Goal: Task Accomplishment & Management: Use online tool/utility

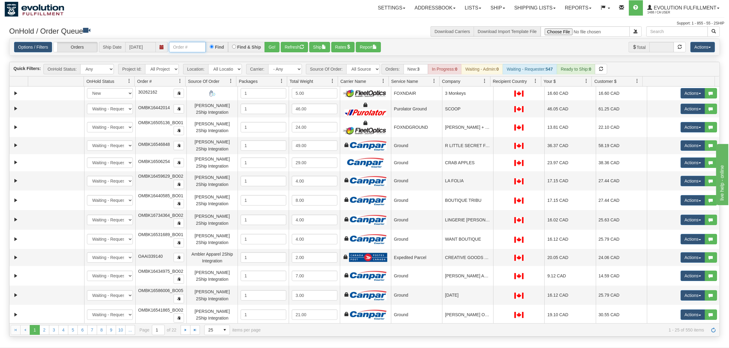
click at [190, 43] on input "text" at bounding box center [187, 47] width 37 height 10
click at [193, 45] on input "OMBK17350153 BO02" at bounding box center [187, 47] width 37 height 10
click at [265, 48] on button "Go!" at bounding box center [271, 47] width 15 height 10
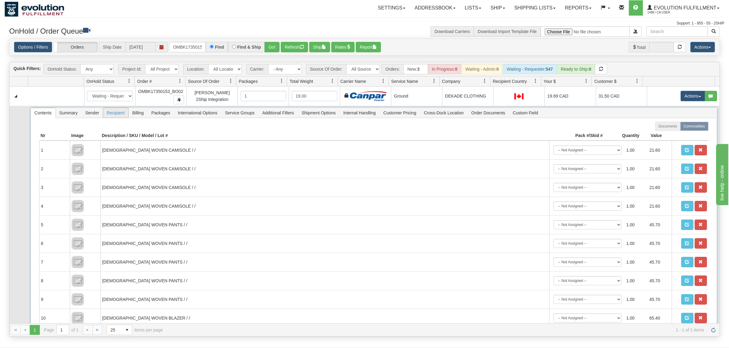
click at [112, 114] on span "Recipient" at bounding box center [115, 113] width 25 height 10
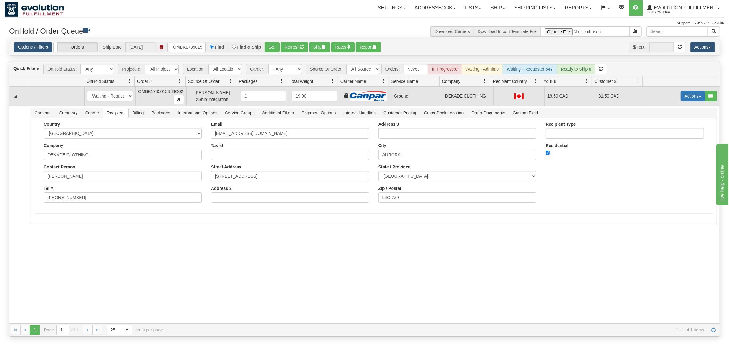
click at [583, 95] on button "Actions" at bounding box center [692, 96] width 24 height 10
click at [583, 132] on span "Ship" at bounding box center [668, 131] width 13 height 5
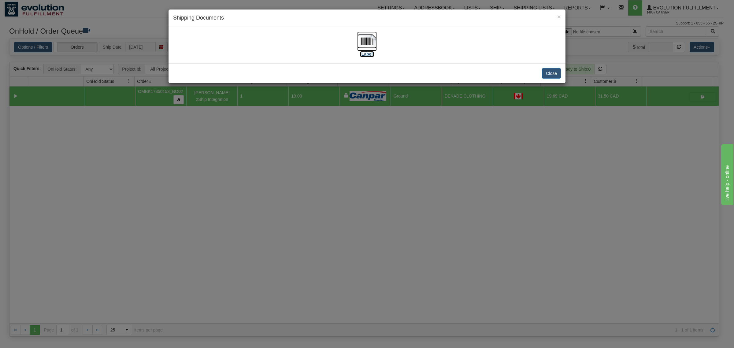
click at [361, 39] on img at bounding box center [367, 42] width 20 height 20
click at [547, 70] on button "Close" at bounding box center [551, 73] width 19 height 10
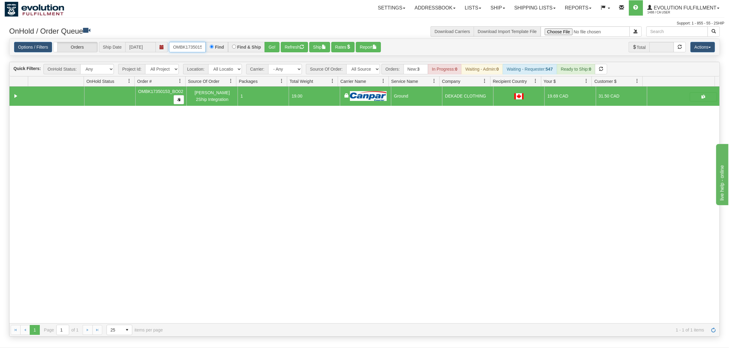
click at [187, 49] on input "OMBK17350153_BO02" at bounding box center [187, 47] width 37 height 10
click at [274, 48] on button "Go!" at bounding box center [271, 47] width 15 height 10
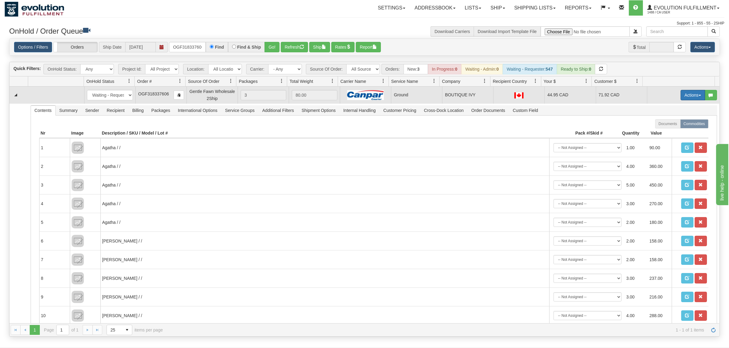
click at [583, 93] on button "Actions" at bounding box center [692, 95] width 24 height 10
click at [583, 130] on link "Ship" at bounding box center [679, 131] width 49 height 8
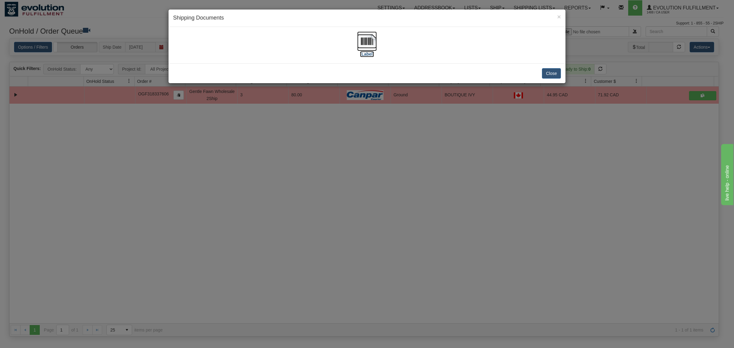
click at [367, 39] on img at bounding box center [367, 42] width 20 height 20
click at [558, 77] on button "Close" at bounding box center [551, 73] width 19 height 10
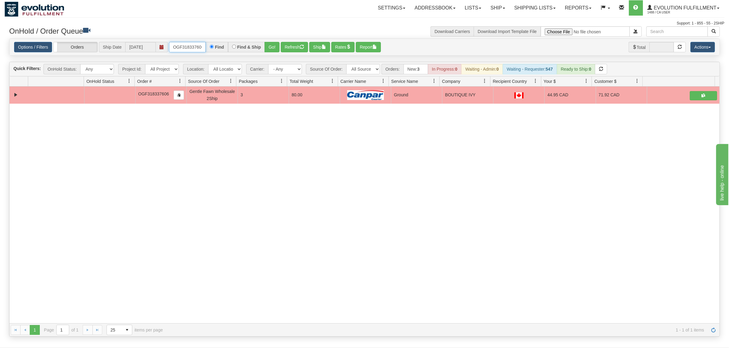
click at [179, 48] on input "OGF318337606" at bounding box center [187, 47] width 37 height 10
click at [273, 45] on button "Go!" at bounding box center [271, 47] width 15 height 10
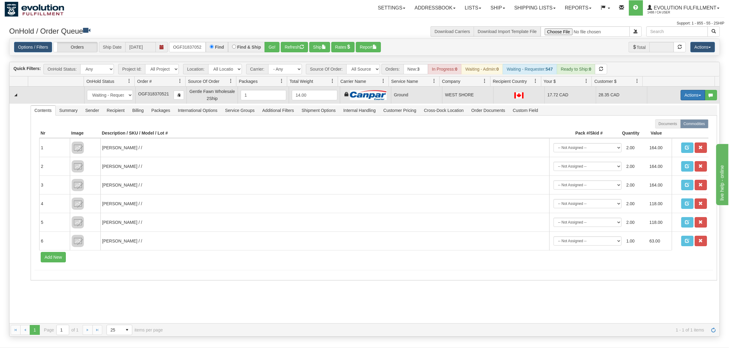
click at [583, 99] on button "Actions" at bounding box center [692, 95] width 24 height 10
click at [583, 127] on link "Ship" at bounding box center [679, 131] width 49 height 8
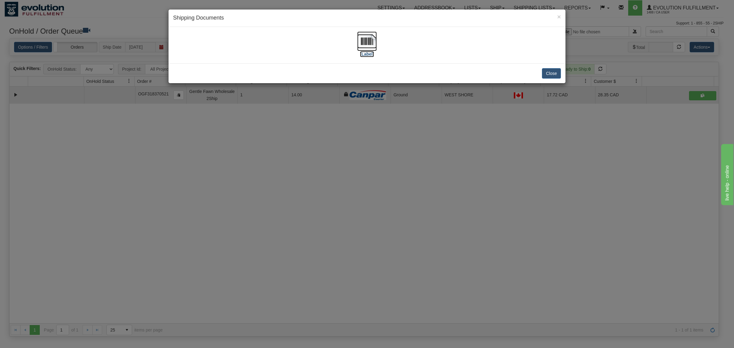
click at [367, 39] on img at bounding box center [367, 42] width 20 height 20
click at [545, 79] on div "Close" at bounding box center [367, 73] width 397 height 20
click at [545, 79] on button "Close" at bounding box center [551, 73] width 19 height 10
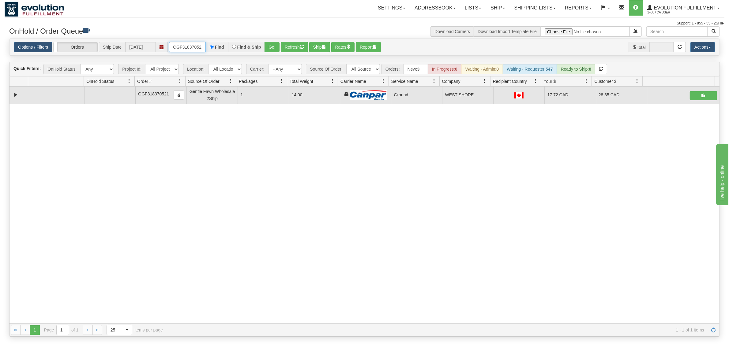
click at [201, 46] on input "OGF318370521" at bounding box center [187, 47] width 37 height 10
click at [191, 45] on input "OMBK17390843 KIDS BO01" at bounding box center [187, 47] width 37 height 10
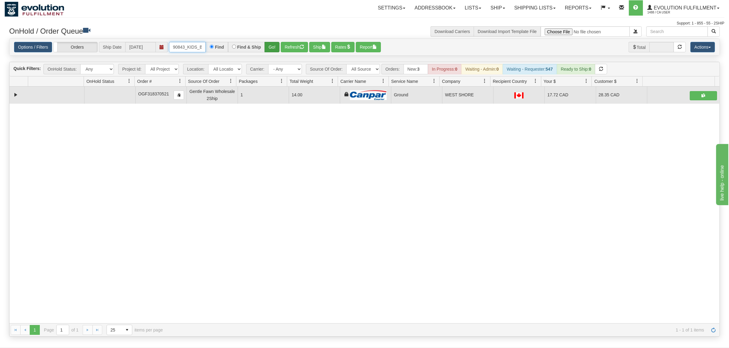
type input "OMBK17390843_KIDS_BO01"
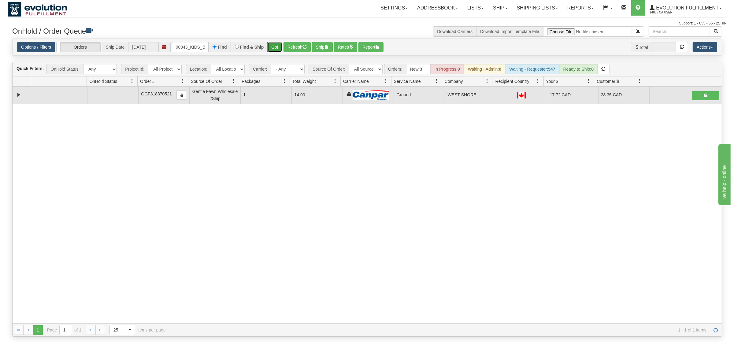
scroll to position [0, 0]
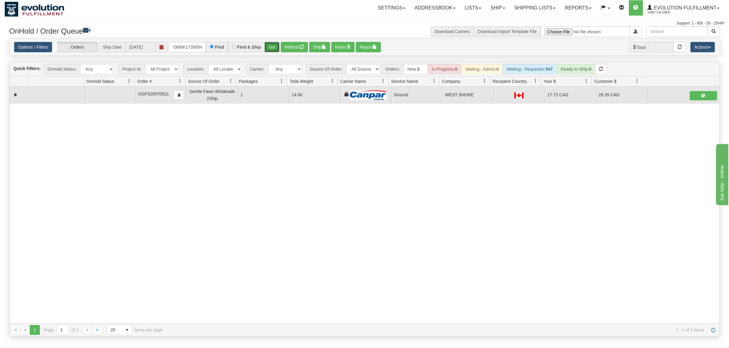
click at [273, 50] on button "Go!" at bounding box center [271, 47] width 15 height 10
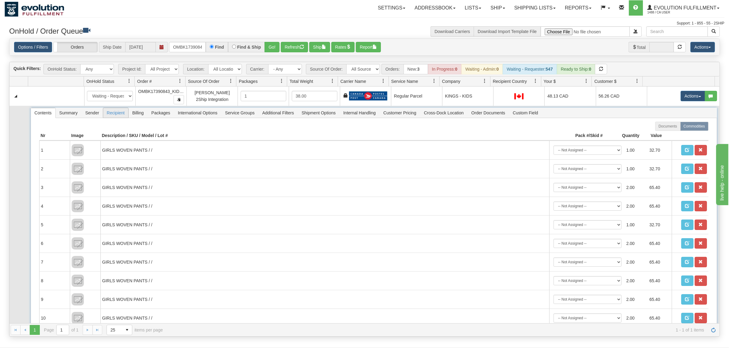
click at [121, 118] on span "Recipient" at bounding box center [115, 113] width 25 height 10
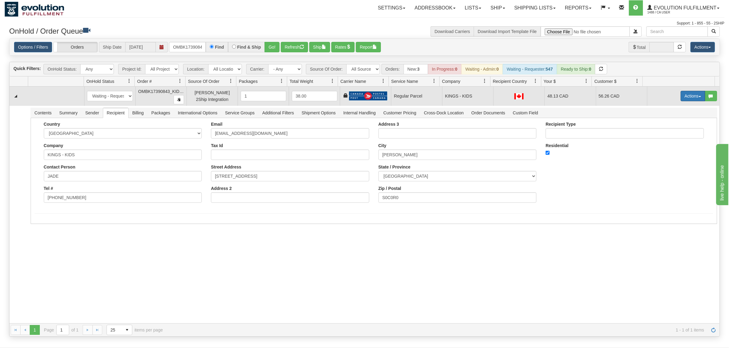
click at [583, 101] on button "Actions" at bounding box center [692, 96] width 24 height 10
click at [583, 123] on span "Rate All Services" at bounding box center [680, 123] width 37 height 5
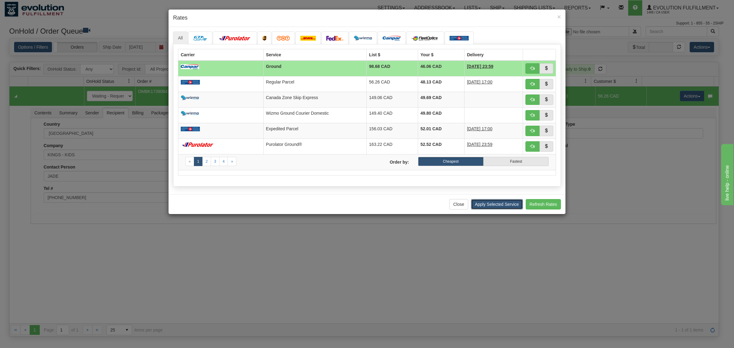
click at [501, 209] on button "Apply Selected Service" at bounding box center [497, 204] width 52 height 10
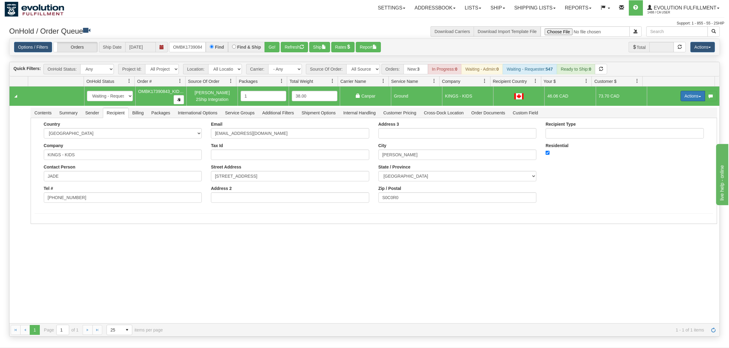
click at [583, 97] on button "Actions" at bounding box center [692, 96] width 24 height 10
click at [583, 130] on link "Ship" at bounding box center [679, 132] width 49 height 8
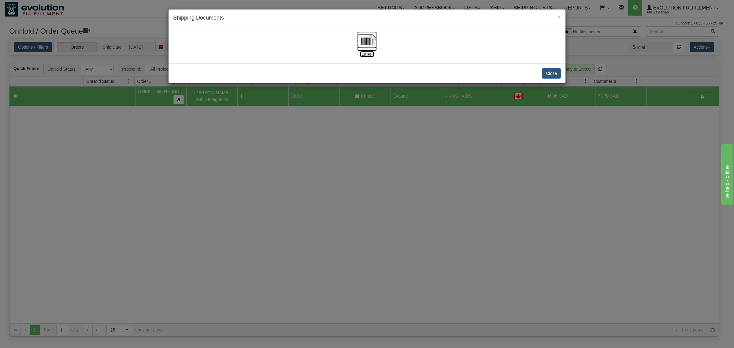
click at [366, 43] on img at bounding box center [367, 42] width 20 height 20
